Goal: Check status: Check status

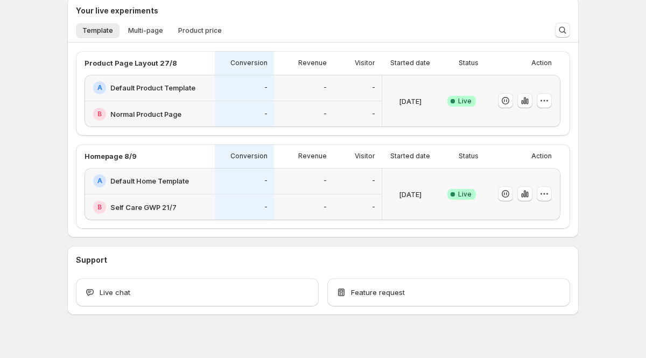
scroll to position [264, 0]
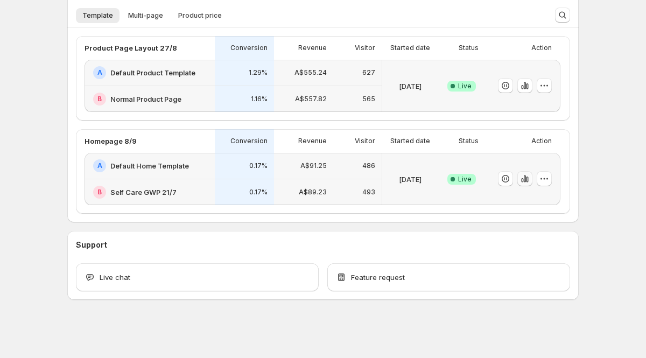
click at [525, 178] on icon "button" at bounding box center [525, 178] width 2 height 7
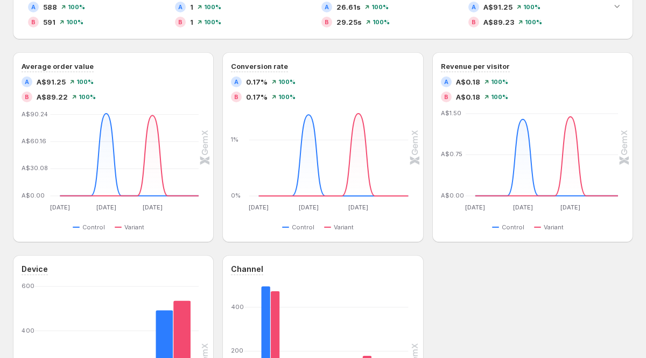
scroll to position [306, 0]
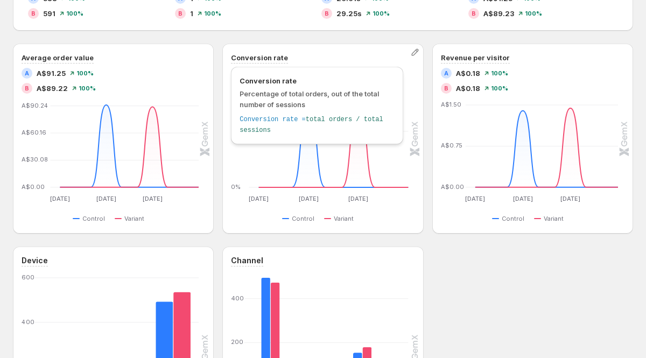
click at [255, 56] on h3 "Conversion rate" at bounding box center [259, 57] width 57 height 11
click at [257, 57] on h3 "Conversion rate" at bounding box center [259, 57] width 57 height 11
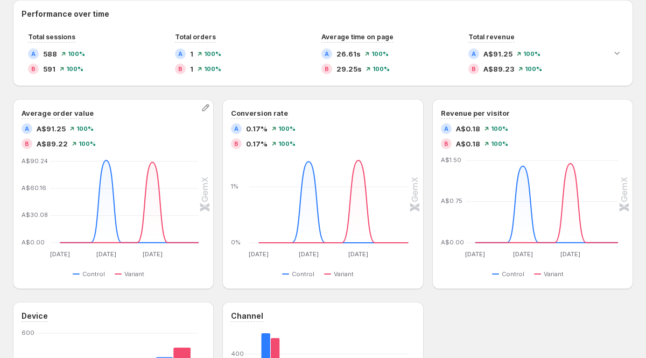
scroll to position [257, 0]
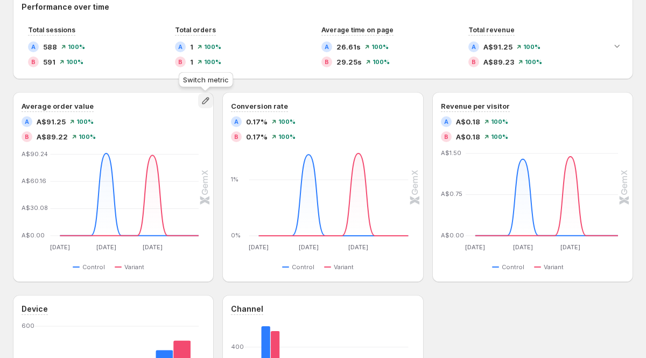
click at [204, 100] on icon "button" at bounding box center [205, 100] width 11 height 11
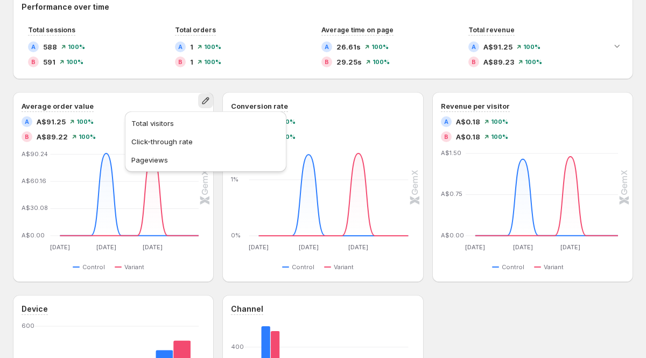
click at [250, 79] on div "Performance over time Total sessions A 588 100 % B 591 100 % Total orders A 1 1…" at bounding box center [323, 36] width 620 height 86
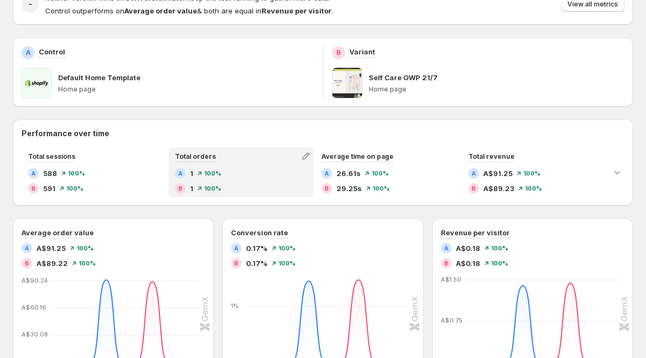
scroll to position [110, 0]
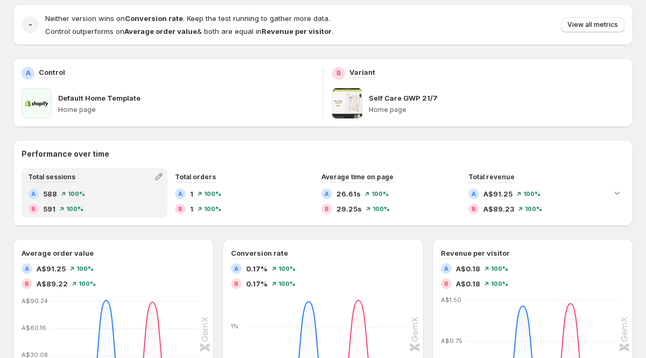
click at [125, 186] on div "Total sessions A 588 100 % B 591 100 %" at bounding box center [95, 192] width 144 height 47
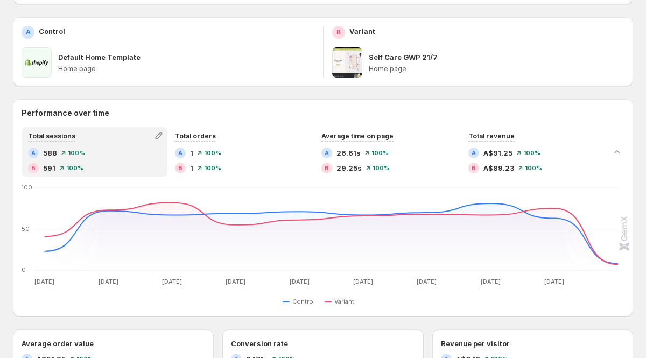
scroll to position [156, 0]
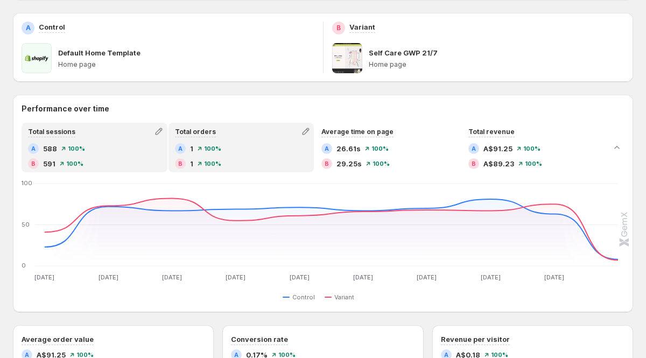
click at [236, 157] on div "A 1 100 % B 1 100 %" at bounding box center [241, 156] width 133 height 26
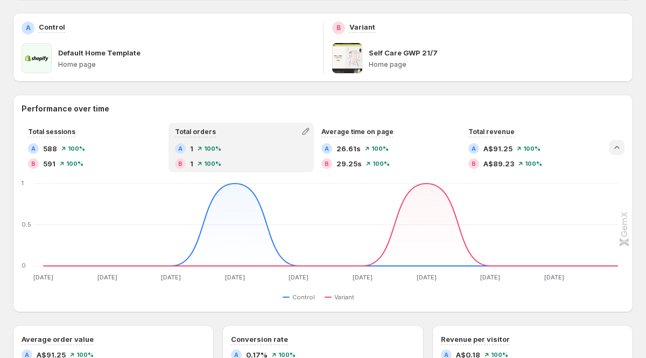
click at [613, 149] on icon "Collapse chart" at bounding box center [617, 147] width 11 height 11
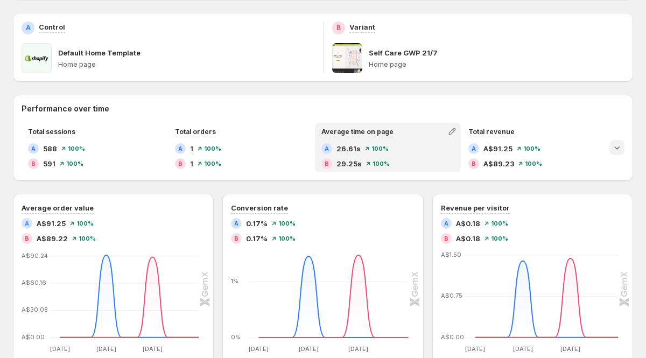
click at [396, 162] on div "B 29.25s 100 %" at bounding box center [387, 163] width 133 height 11
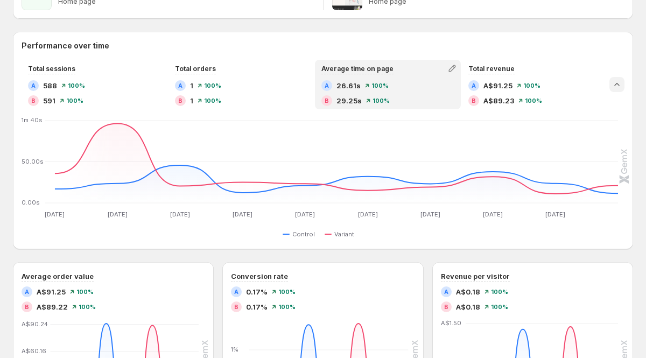
scroll to position [224, 0]
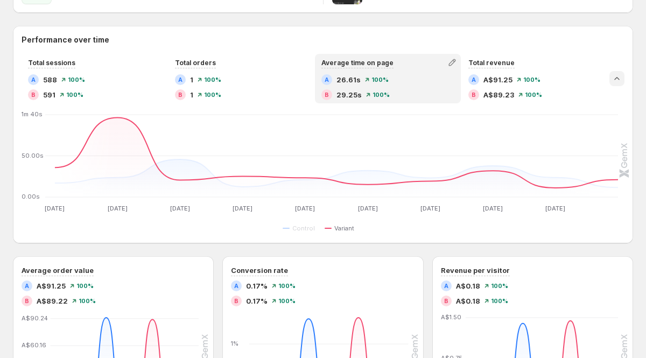
click at [336, 230] on span "Variant" at bounding box center [344, 228] width 20 height 9
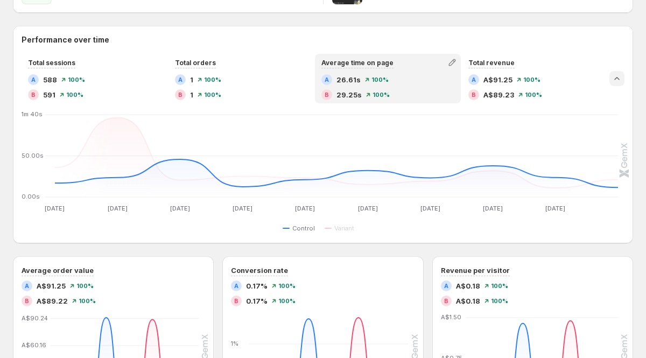
click at [306, 229] on span "Control" at bounding box center [303, 228] width 23 height 9
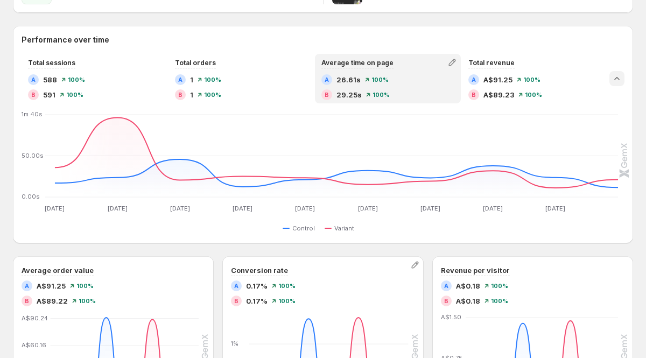
scroll to position [248, 0]
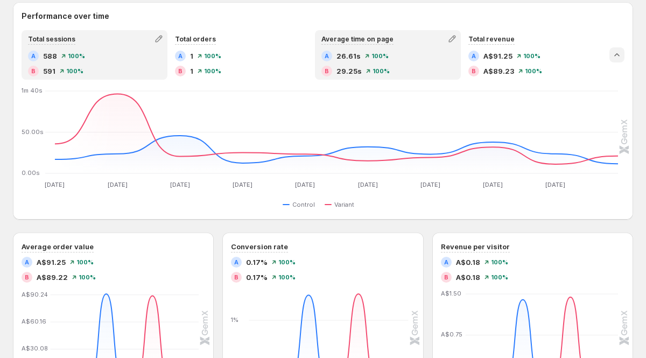
click at [120, 50] on div "Total sessions A 588 100 % B 591 100 %" at bounding box center [95, 54] width 144 height 47
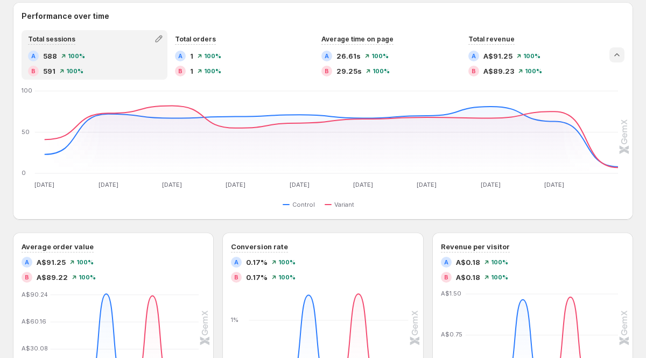
click at [273, 2] on div "Performance over time Total sessions A 588 100 % B 591 100 % Total orders A 1 1…" at bounding box center [323, 110] width 620 height 217
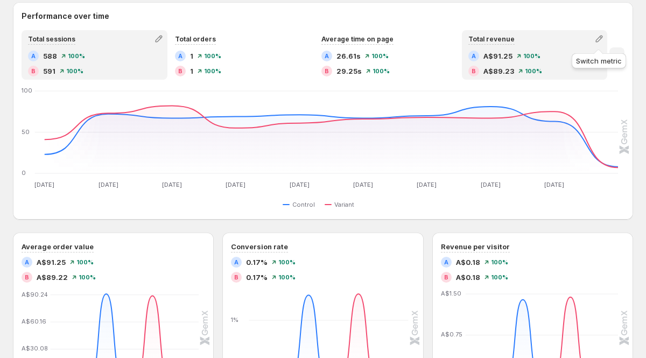
click at [620, 54] on div "Switch metric" at bounding box center [599, 59] width 59 height 24
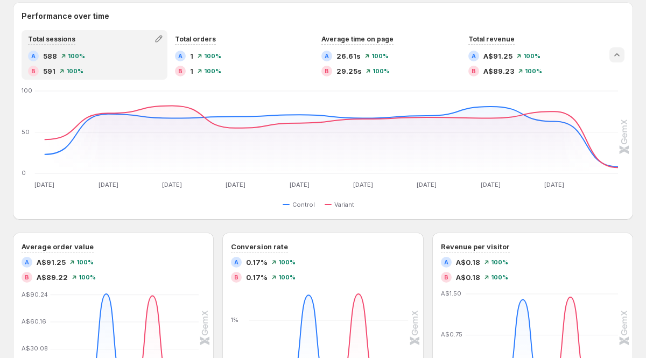
click at [617, 55] on icon "Collapse chart" at bounding box center [617, 55] width 11 height 11
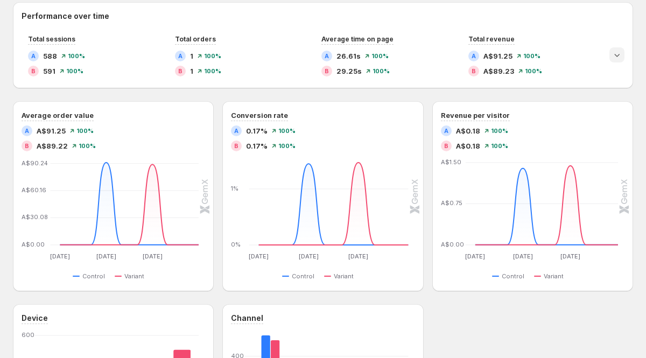
click at [617, 55] on icon "Expand chart" at bounding box center [617, 55] width 11 height 11
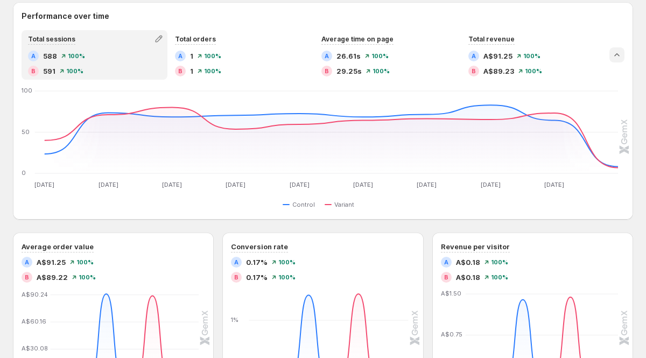
click at [617, 55] on icon "Collapse chart" at bounding box center [617, 55] width 11 height 11
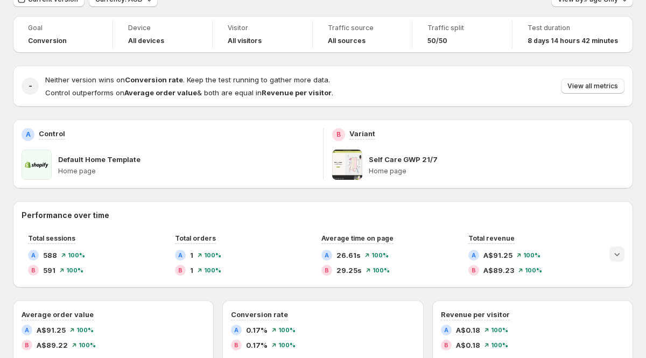
scroll to position [0, 0]
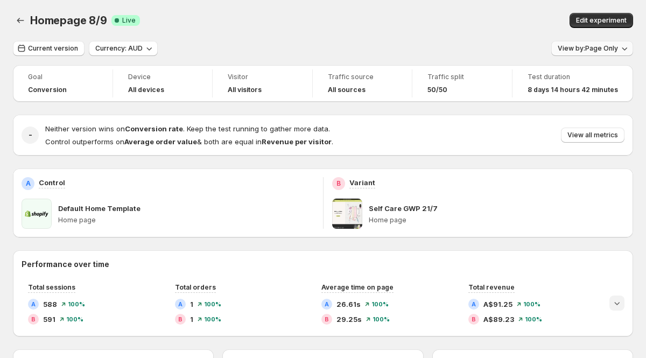
click at [598, 43] on button "View by: Page Only" at bounding box center [592, 48] width 82 height 15
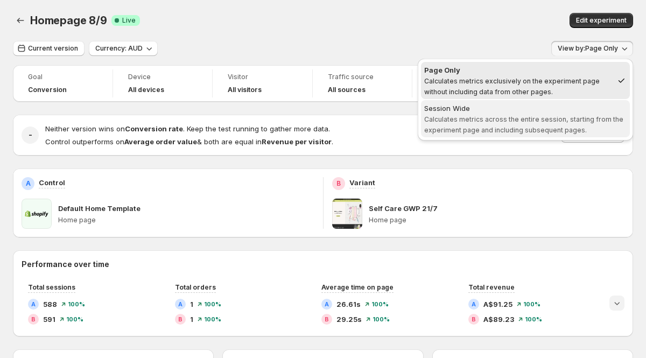
click at [517, 112] on div "Session Wide" at bounding box center [525, 108] width 202 height 11
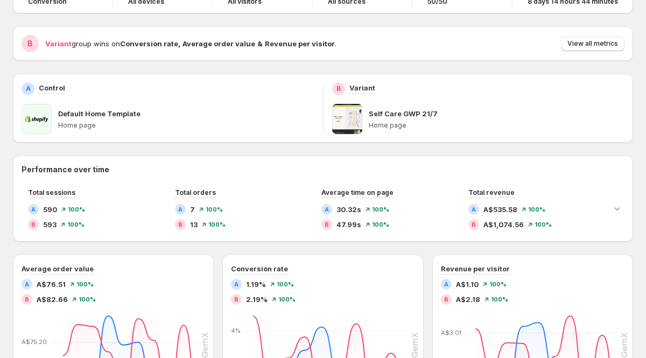
scroll to position [97, 0]
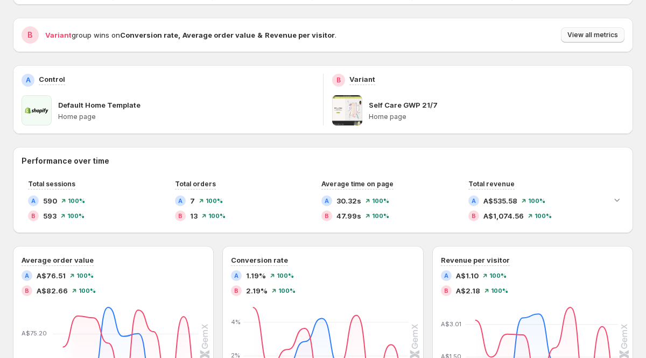
click at [603, 38] on span "View all metrics" at bounding box center [592, 35] width 51 height 9
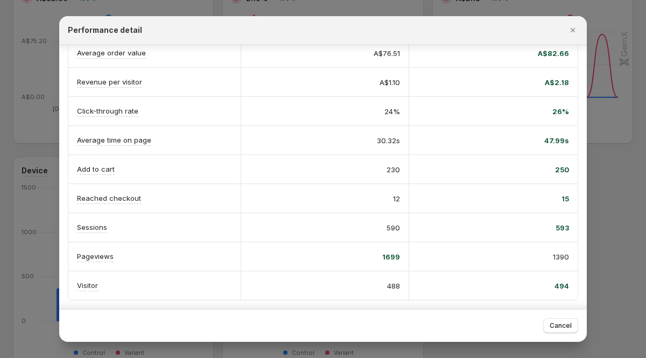
scroll to position [0, 0]
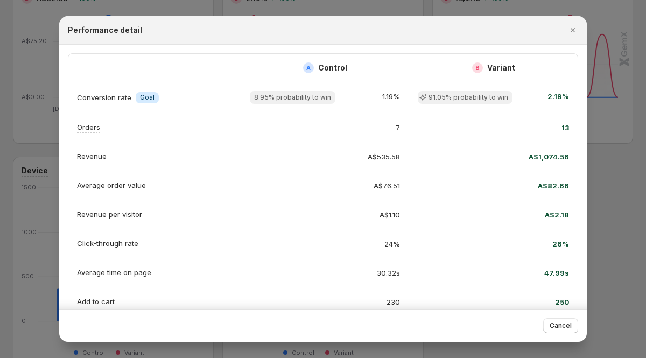
click at [286, 10] on div at bounding box center [323, 179] width 646 height 358
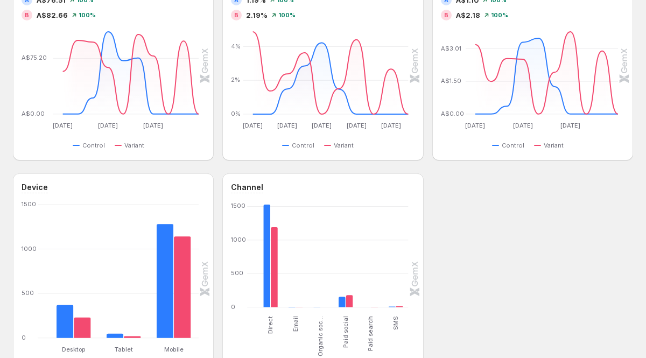
scroll to position [457, 0]
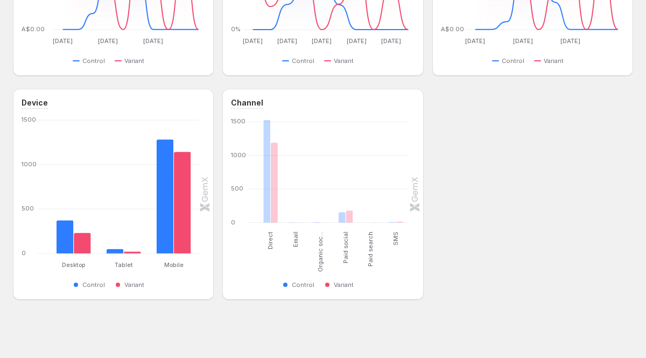
click at [574, 216] on div "Device Desktop Desktop Tablet Tablet Mobile Mobile [PHONE_NUMBER] Control Varia…" at bounding box center [323, 194] width 620 height 211
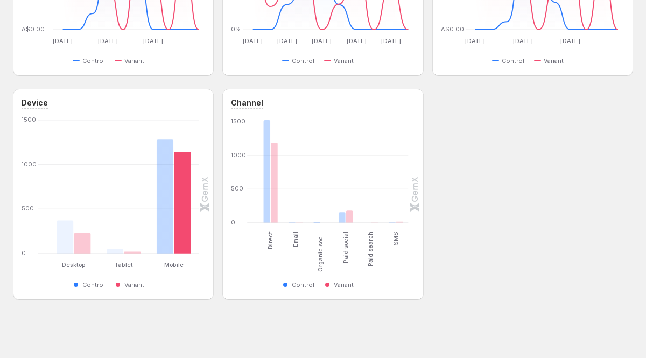
click at [545, 153] on div "Device Desktop Desktop Tablet Tablet Mobile Mobile [PHONE_NUMBER] Control Varia…" at bounding box center [323, 194] width 620 height 211
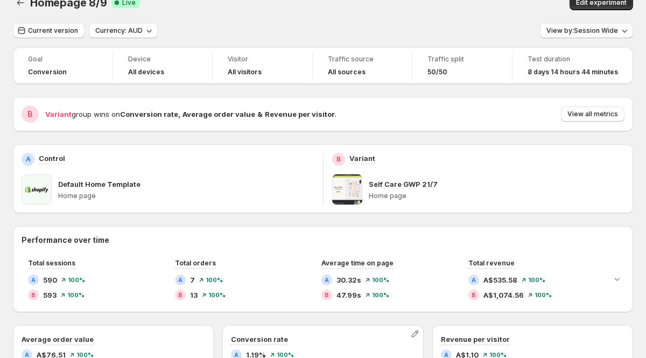
scroll to position [0, 0]
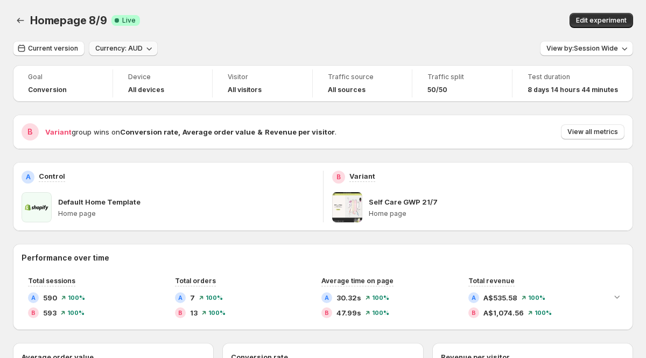
click at [135, 51] on span "Currency: AUD" at bounding box center [118, 48] width 47 height 9
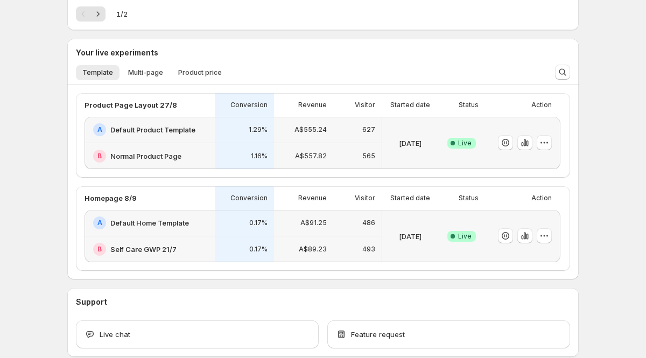
scroll to position [208, 0]
click at [522, 231] on icon "button" at bounding box center [524, 234] width 11 height 11
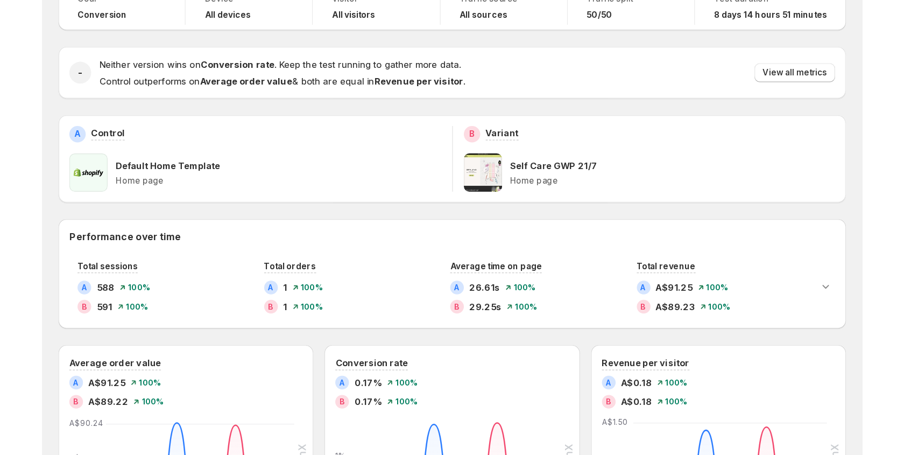
scroll to position [83, 0]
